Goal: Transaction & Acquisition: Purchase product/service

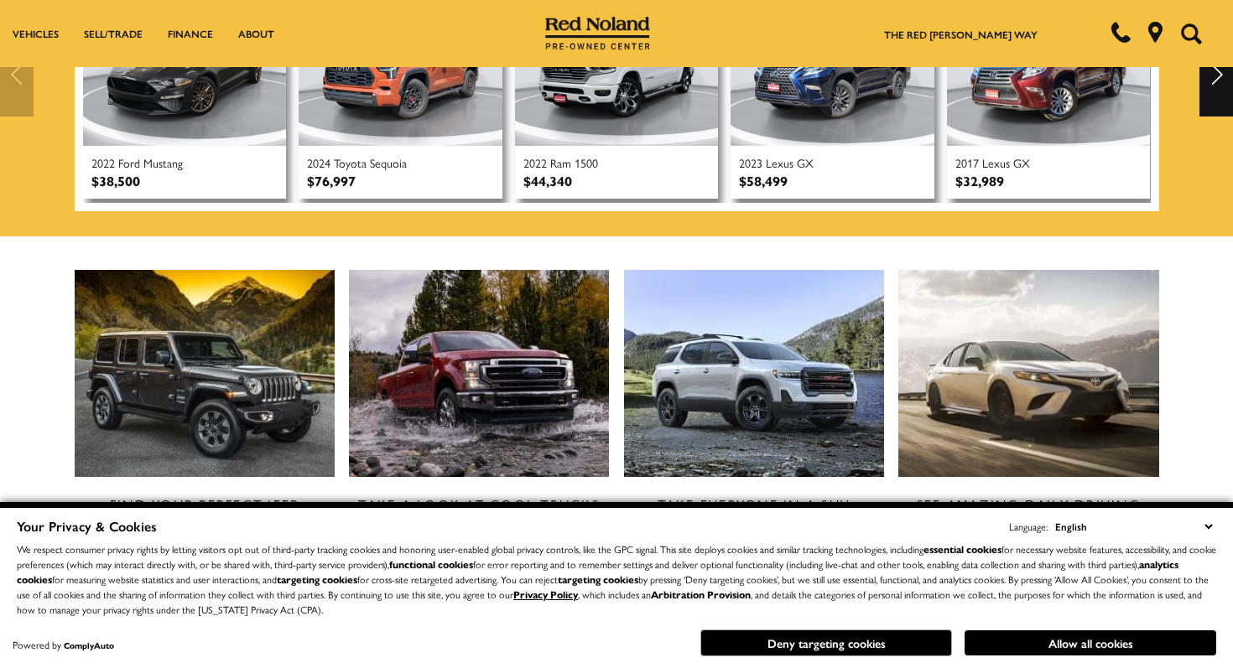
scroll to position [594, 0]
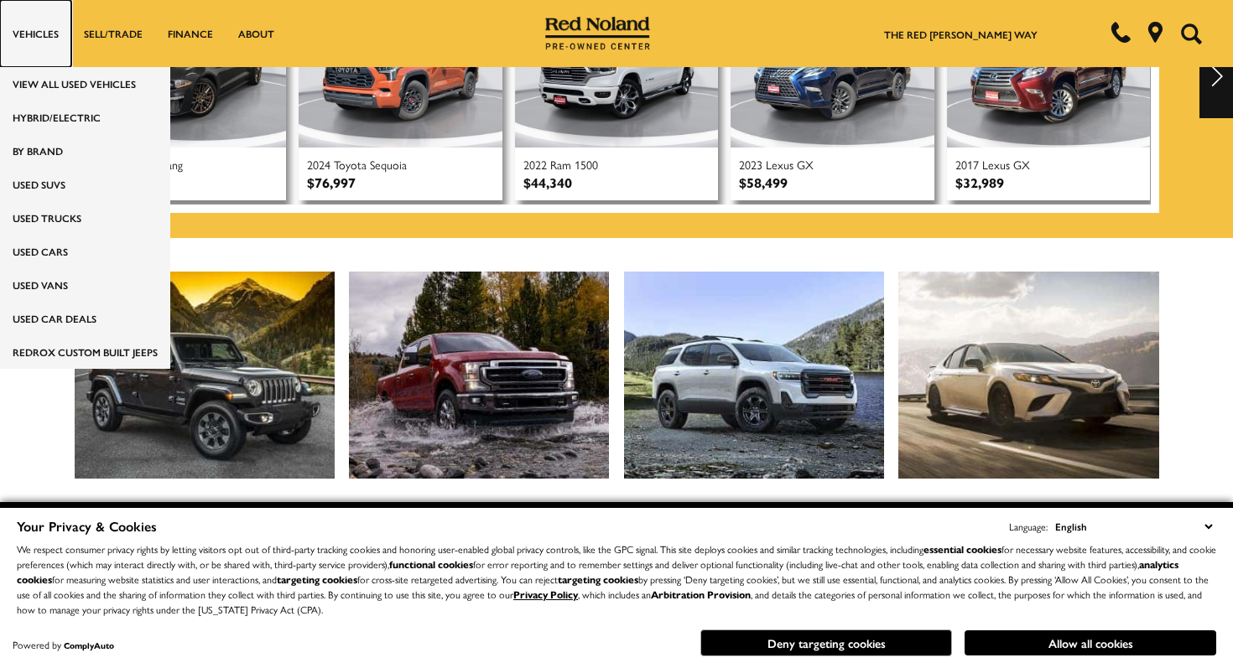
click at [53, 28] on link "Vehicles" at bounding box center [35, 33] width 71 height 67
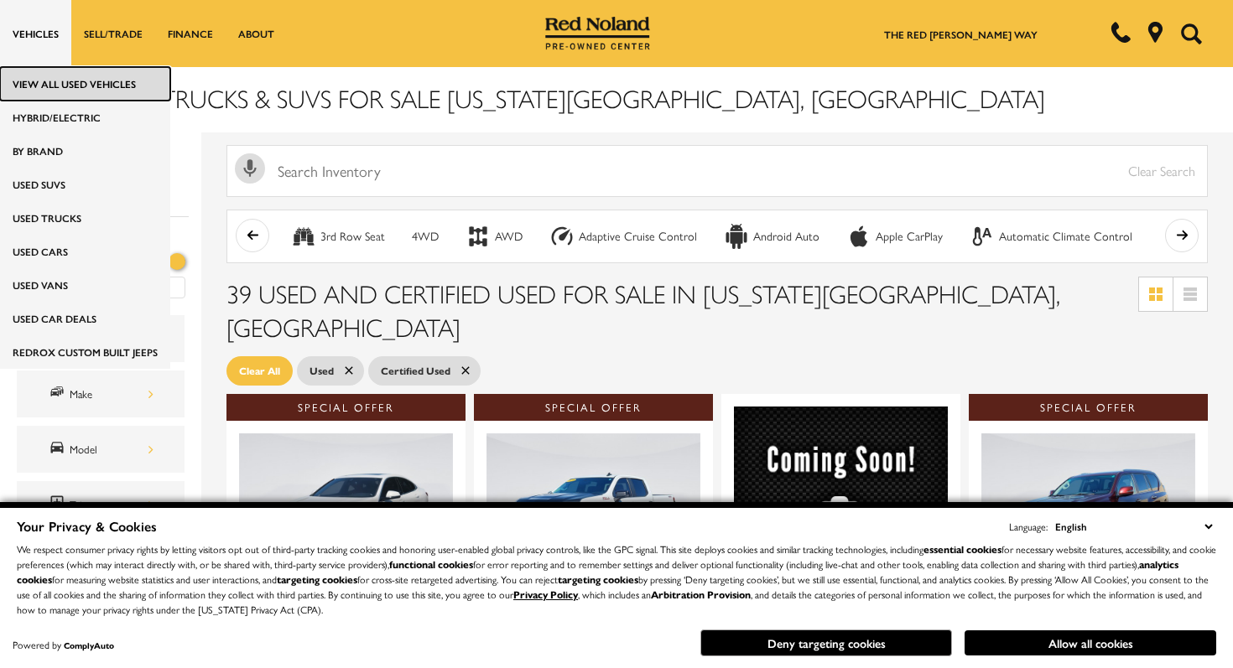
click at [62, 90] on link "View All Used Vehicles" at bounding box center [85, 84] width 170 height 34
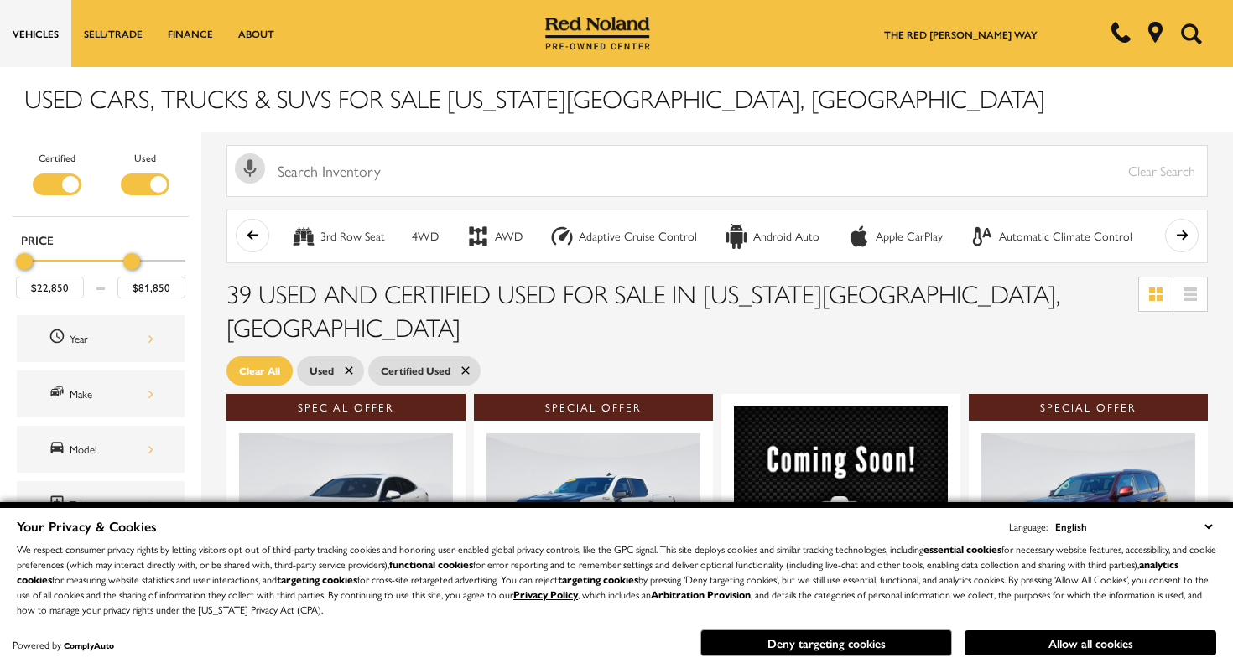
type input "$83,850"
drag, startPoint x: 169, startPoint y: 256, endPoint x: 152, endPoint y: 283, distance: 32.1
click at [152, 283] on div "$22,850 $83,850" at bounding box center [100, 272] width 169 height 51
